Goal: Find specific page/section: Find specific page/section

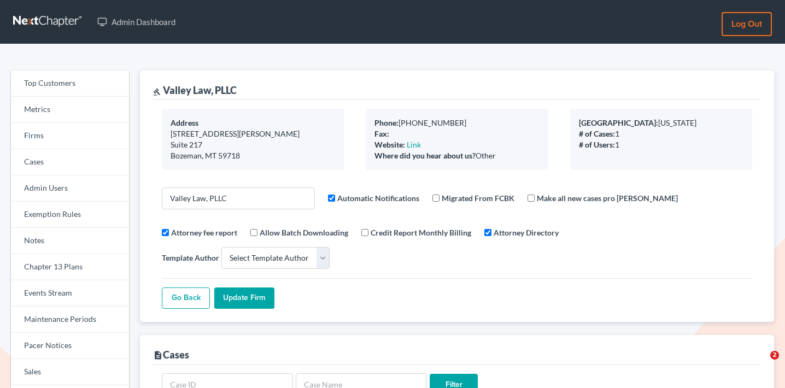
select select
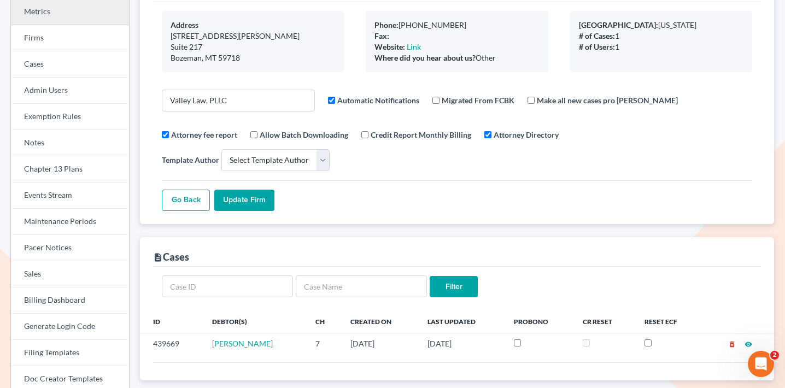
scroll to position [5, 0]
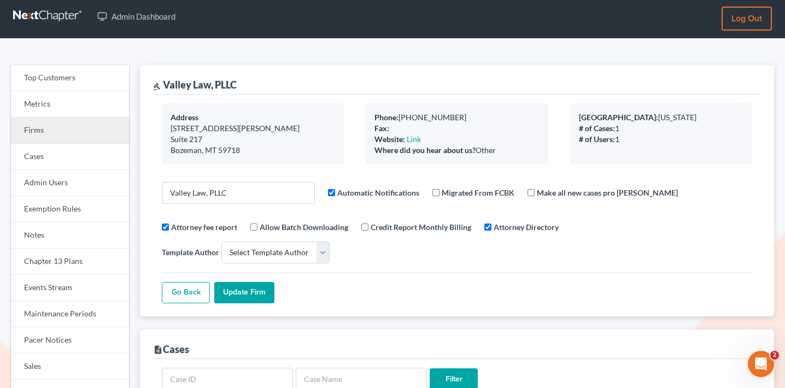
click at [69, 132] on link "Firms" at bounding box center [70, 131] width 118 height 26
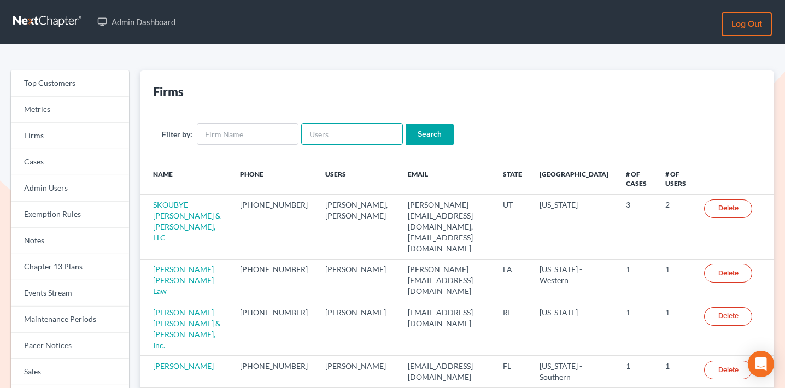
click at [345, 137] on input "text" at bounding box center [352, 134] width 102 height 22
paste input "[EMAIL_ADDRESS][DOMAIN_NAME][PERSON_NAME]"
type input "[EMAIL_ADDRESS][DOMAIN_NAME][PERSON_NAME]"
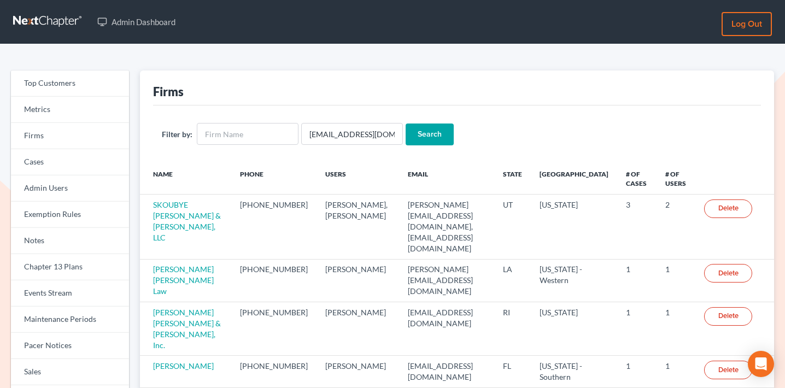
click at [418, 132] on input "Search" at bounding box center [430, 135] width 48 height 22
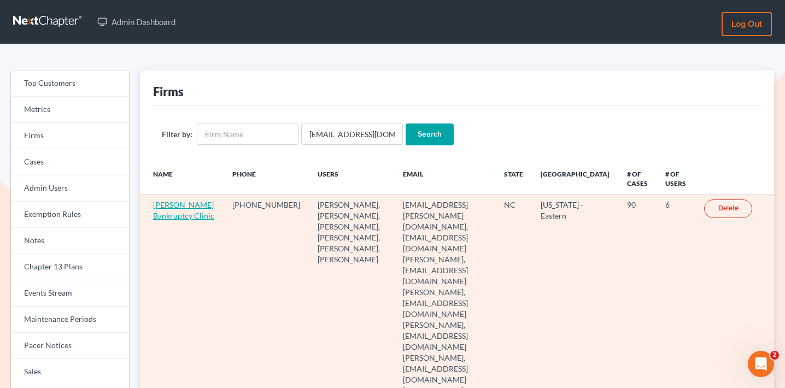
click at [167, 215] on link "[PERSON_NAME] Bankruptcy Clinic" at bounding box center [183, 210] width 61 height 20
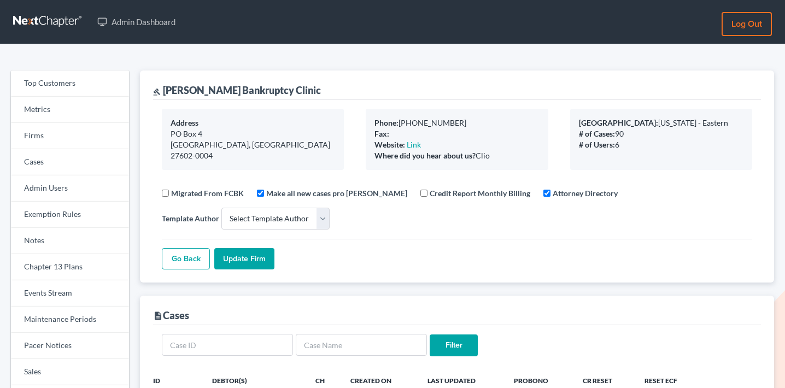
select select
